Goal: Task Accomplishment & Management: Complete application form

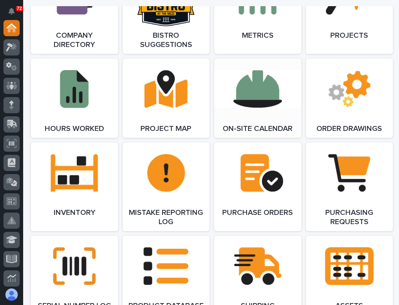
scroll to position [694, 0]
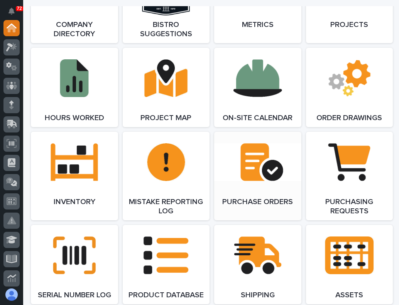
click at [270, 181] on link "Open Link" at bounding box center [257, 176] width 87 height 89
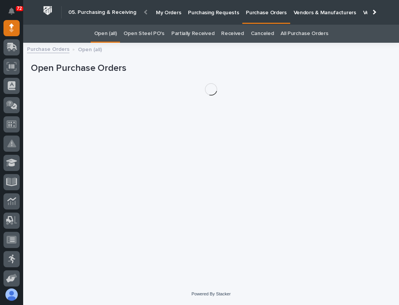
click at [194, 13] on p "Purchasing Requests" at bounding box center [213, 8] width 51 height 16
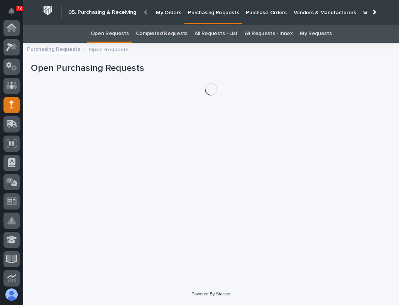
scroll to position [77, 0]
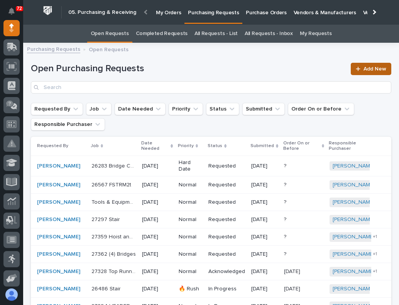
click at [363, 68] on span "Add New" at bounding box center [374, 68] width 23 height 5
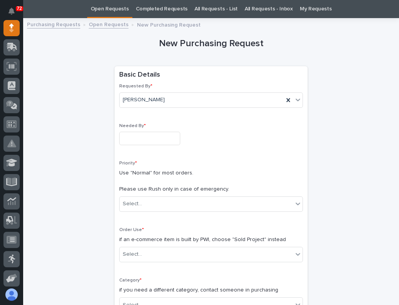
scroll to position [102, 0]
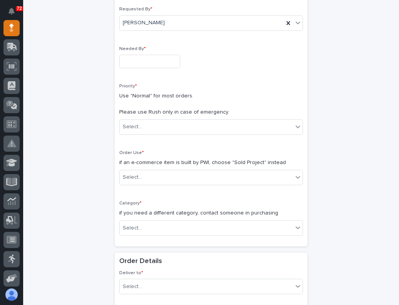
click at [155, 61] on input "text" at bounding box center [149, 61] width 61 height 13
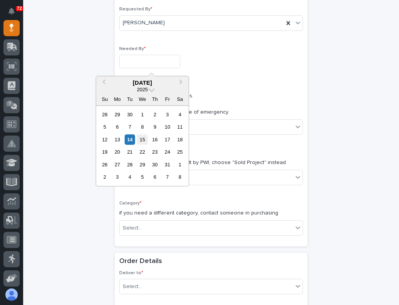
click at [140, 141] on div "15" at bounding box center [142, 140] width 10 height 10
type input "**********"
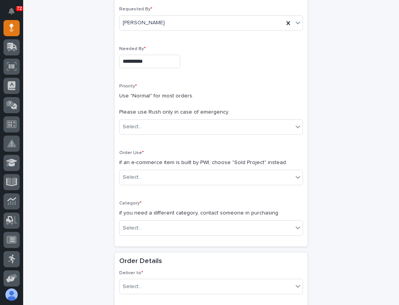
scroll to position [140, 0]
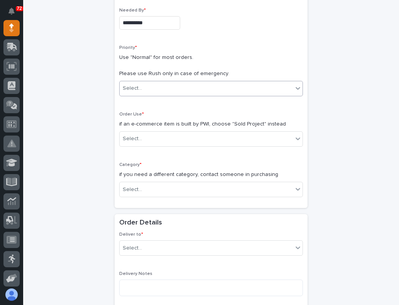
click at [171, 89] on div "Select..." at bounding box center [206, 88] width 173 height 13
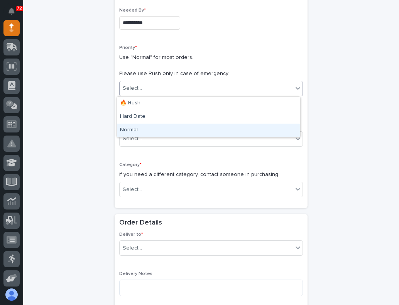
click at [148, 132] on div "Normal" at bounding box center [208, 130] width 183 height 13
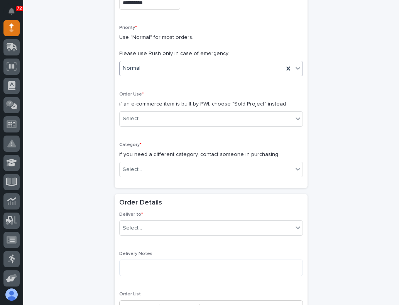
scroll to position [179, 0]
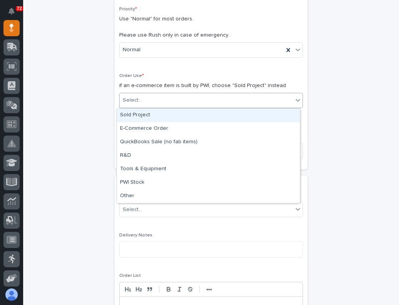
click at [158, 100] on div "Select..." at bounding box center [206, 100] width 173 height 13
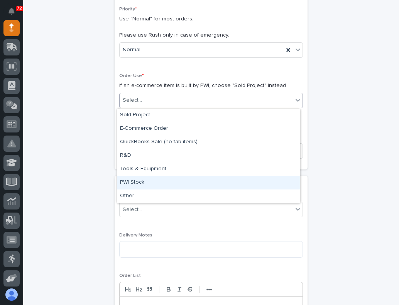
click at [151, 179] on div "PWI Stock" at bounding box center [208, 182] width 183 height 13
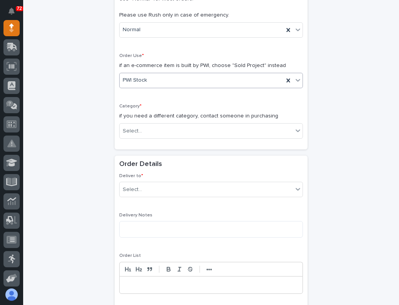
scroll to position [218, 0]
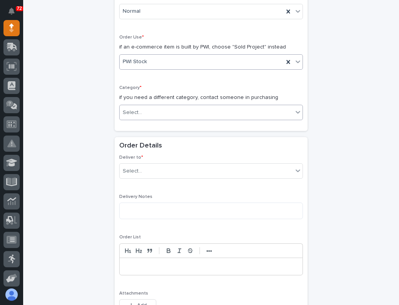
click at [154, 107] on div "Select..." at bounding box center [206, 112] width 173 height 13
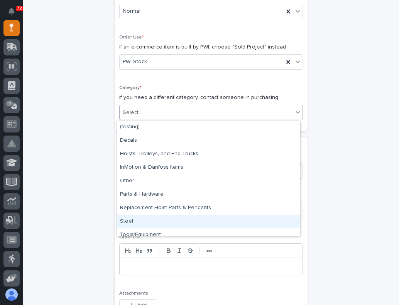
click at [135, 222] on div "Steel" at bounding box center [208, 221] width 183 height 13
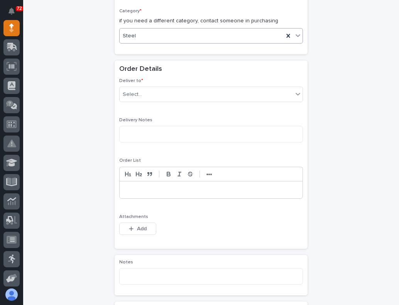
scroll to position [295, 0]
click at [152, 94] on div "Select..." at bounding box center [206, 94] width 173 height 13
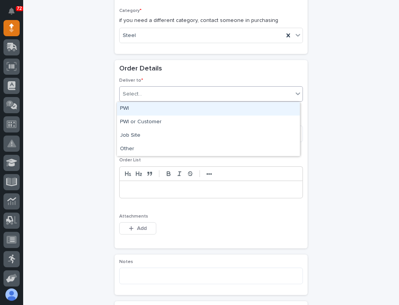
click at [141, 113] on div "PWI" at bounding box center [208, 108] width 183 height 13
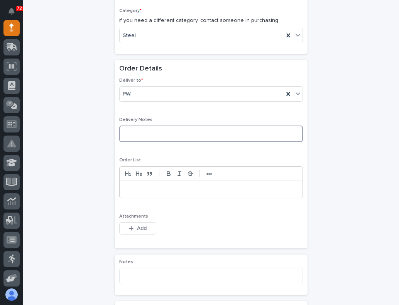
click at [140, 134] on textarea at bounding box center [211, 134] width 184 height 17
type textarea "**********"
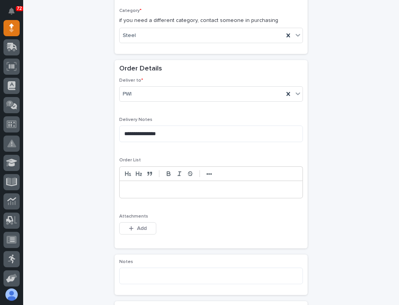
click at [132, 188] on p at bounding box center [210, 190] width 171 height 8
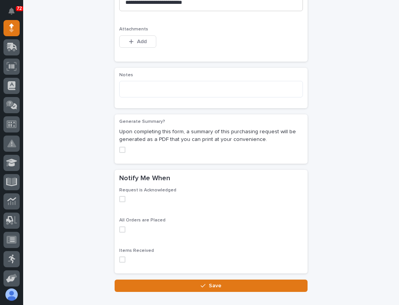
scroll to position [526, 0]
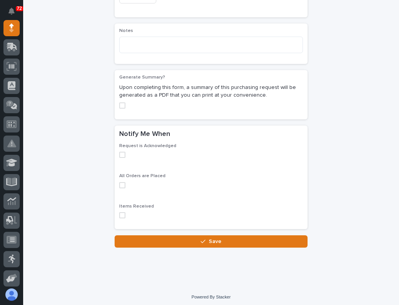
click at [121, 104] on span at bounding box center [122, 106] width 6 height 6
click at [119, 156] on span at bounding box center [122, 155] width 6 height 6
click at [121, 186] on span at bounding box center [122, 185] width 6 height 6
click at [119, 213] on div "Items Received" at bounding box center [211, 214] width 184 height 21
click at [119, 215] on span at bounding box center [122, 216] width 6 height 6
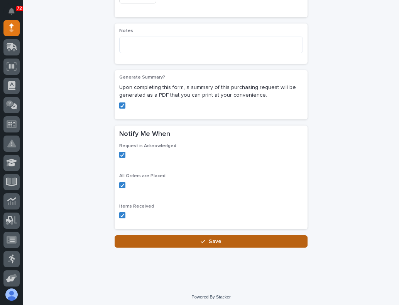
click at [209, 239] on span "Save" at bounding box center [215, 241] width 13 height 7
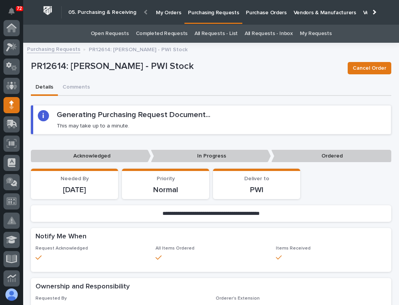
scroll to position [77, 0]
